Goal: Task Accomplishment & Management: Complete application form

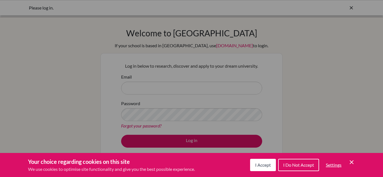
click at [267, 171] on button "I Accept" at bounding box center [263, 165] width 26 height 12
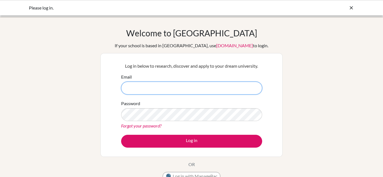
click at [225, 92] on input "Email" at bounding box center [191, 88] width 141 height 13
type input "[EMAIL_ADDRESS][DOMAIN_NAME]"
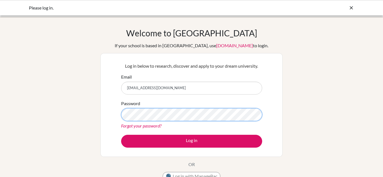
click at [121, 135] on button "Log in" at bounding box center [191, 141] width 141 height 13
click at [218, 122] on div "Password Forgot your password?" at bounding box center [191, 114] width 141 height 29
click at [121, 135] on button "Log in" at bounding box center [191, 141] width 141 height 13
